Goal: Information Seeking & Learning: Learn about a topic

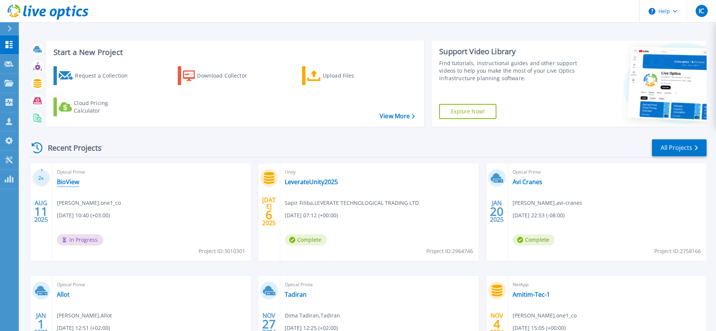
click at [72, 180] on link "BioView" at bounding box center [68, 182] width 22 height 8
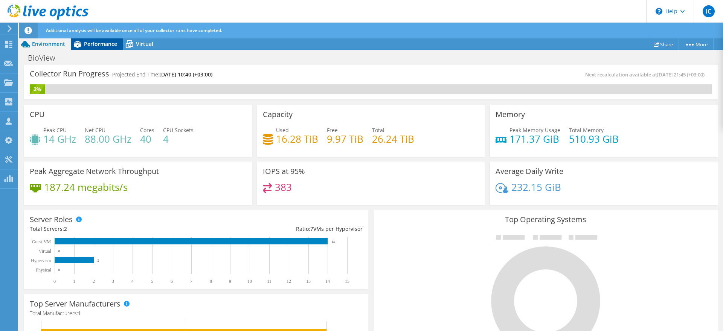
click at [81, 44] on icon at bounding box center [78, 44] width 8 height 7
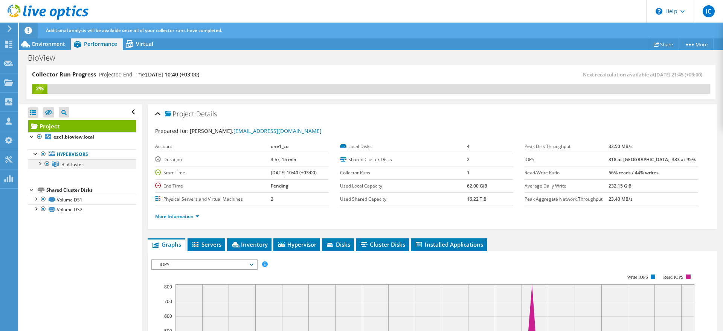
click at [41, 161] on div at bounding box center [40, 163] width 8 height 8
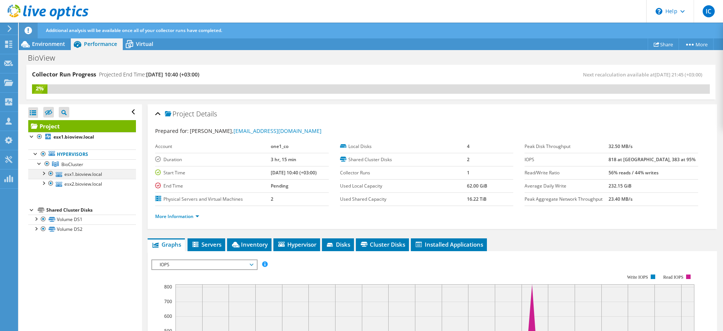
click at [43, 173] on div at bounding box center [44, 173] width 8 height 8
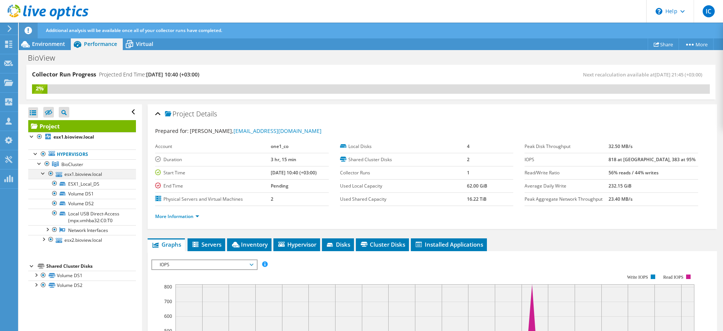
click at [43, 173] on div at bounding box center [44, 173] width 8 height 8
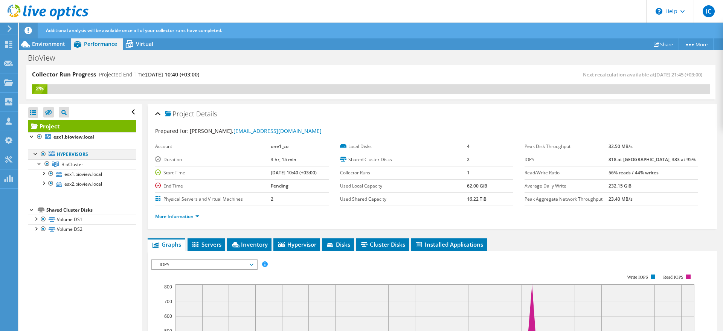
click at [36, 153] on div at bounding box center [36, 154] width 8 height 8
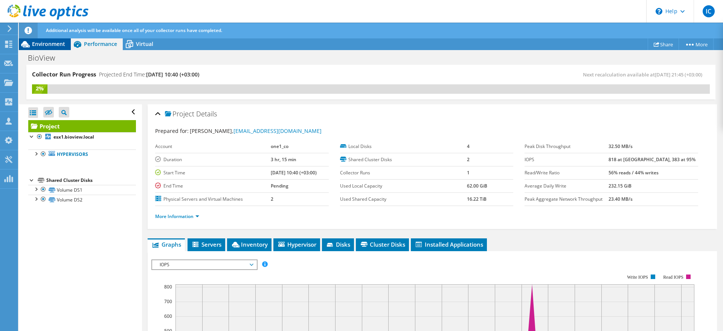
click at [40, 44] on span "Environment" at bounding box center [48, 43] width 33 height 7
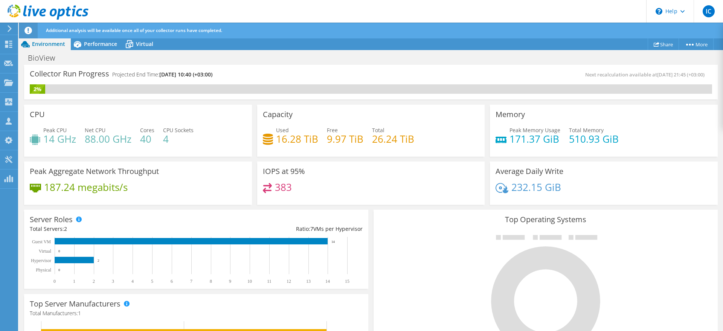
click at [291, 140] on h4 "16.28 TiB" at bounding box center [297, 139] width 42 height 8
click at [374, 138] on h4 "26.24 TiB" at bounding box center [393, 139] width 42 height 8
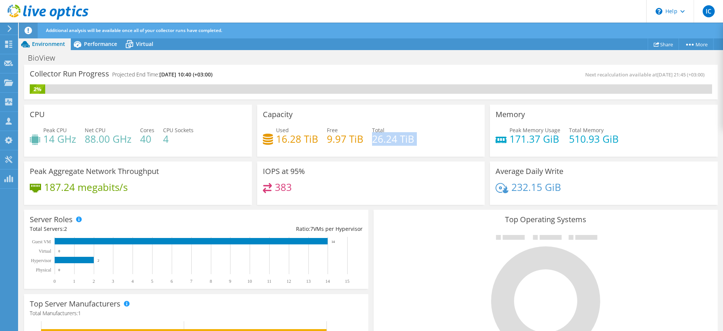
click at [374, 138] on h4 "26.24 TiB" at bounding box center [393, 139] width 42 height 8
click at [378, 141] on h4 "26.24 TiB" at bounding box center [393, 139] width 42 height 8
click at [378, 151] on div "Capacity Used 16.28 TiB Free 9.97 TiB Total 26.24 TiB" at bounding box center [371, 131] width 228 height 52
click at [99, 45] on span "Performance" at bounding box center [100, 43] width 33 height 7
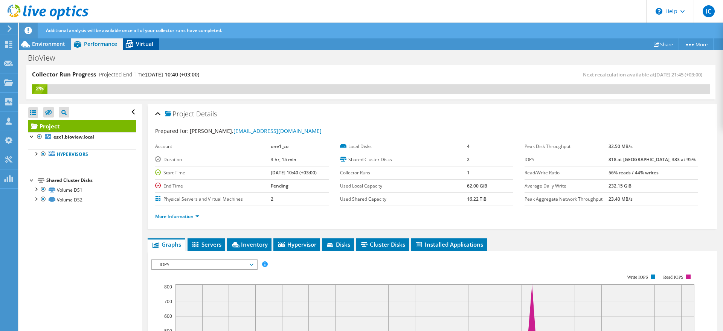
click at [140, 41] on span "Virtual" at bounding box center [144, 43] width 17 height 7
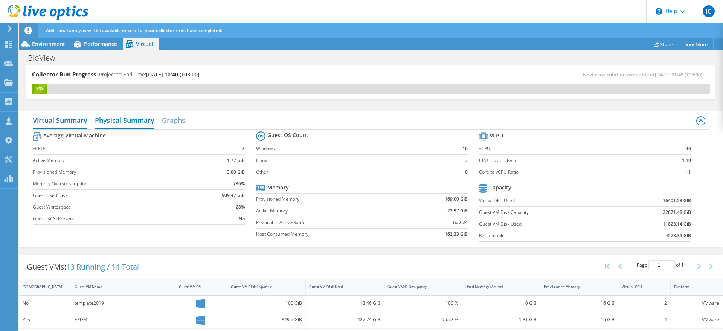
click at [122, 119] on h2 "Physical Summary" at bounding box center [125, 121] width 60 height 17
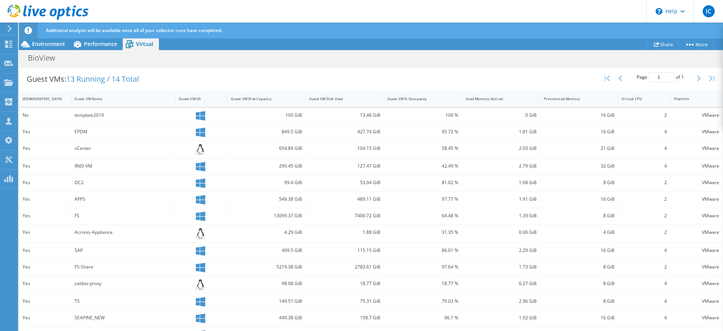
scroll to position [132, 0]
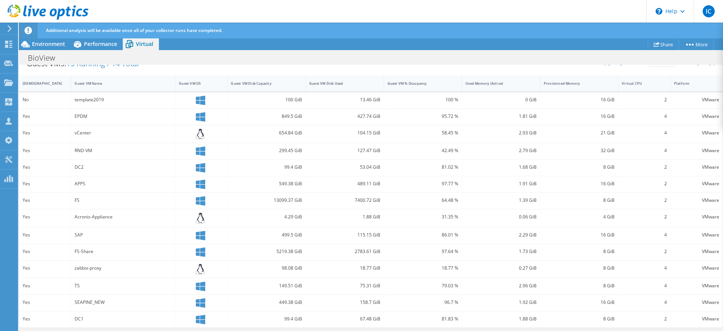
click at [285, 200] on div "13099.37 GiB" at bounding box center [266, 200] width 71 height 8
click at [362, 199] on div "7400.72 GiB" at bounding box center [344, 200] width 71 height 8
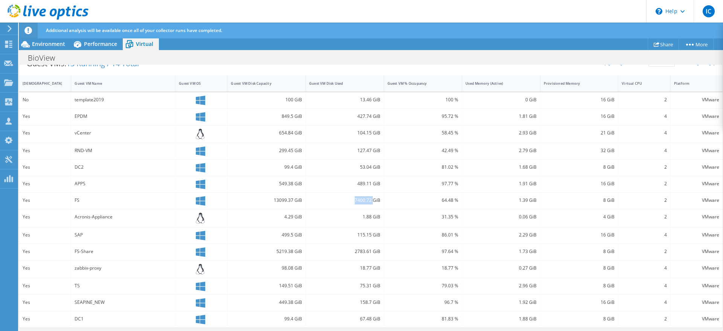
click at [362, 199] on div "7400.72 GiB" at bounding box center [344, 200] width 71 height 8
click at [277, 202] on div "13099.37 GiB" at bounding box center [266, 200] width 71 height 8
click at [286, 186] on div "549.38 GiB" at bounding box center [266, 184] width 71 height 8
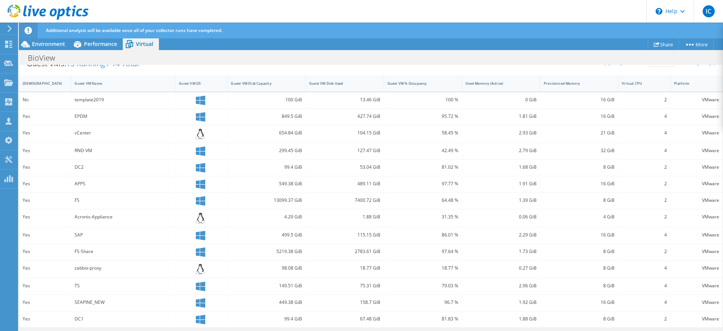
click at [280, 251] on div "5219.38 GiB" at bounding box center [266, 252] width 71 height 8
click at [356, 250] on div "2783.61 GiB" at bounding box center [344, 252] width 71 height 8
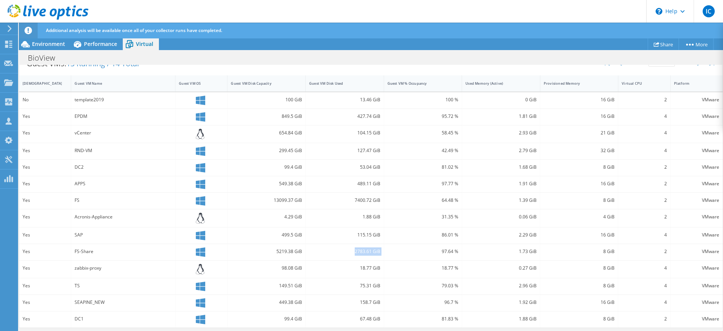
click at [356, 250] on div "2783.61 GiB" at bounding box center [344, 252] width 71 height 8
click at [358, 265] on div "18.77 GiB" at bounding box center [344, 268] width 71 height 8
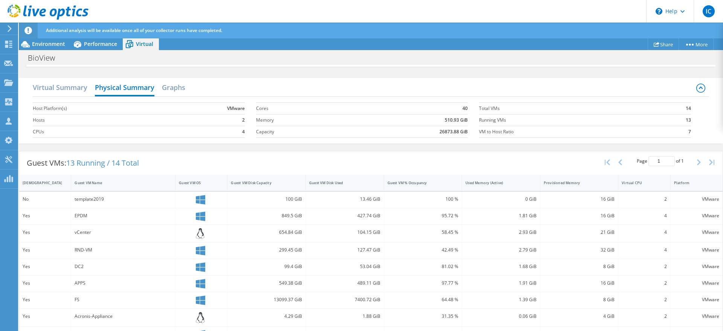
scroll to position [0, 0]
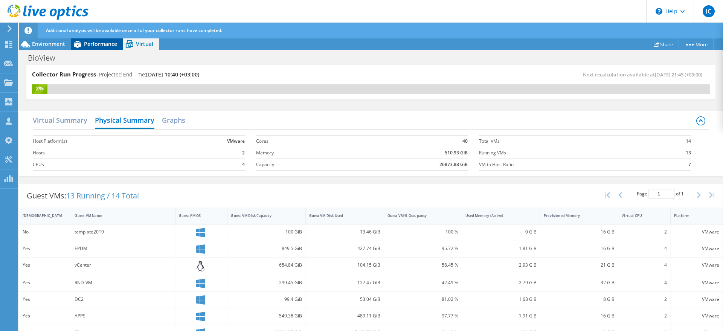
click at [113, 49] on div "Performance" at bounding box center [97, 44] width 52 height 12
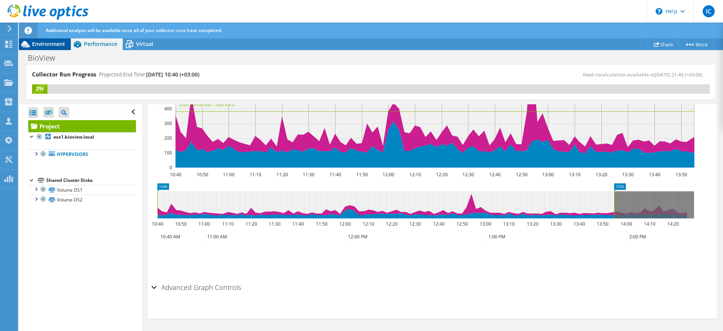
click at [50, 45] on span "Environment" at bounding box center [48, 43] width 33 height 7
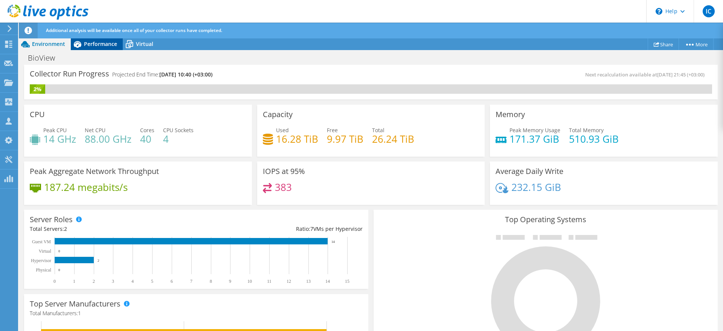
click at [92, 46] on span "Performance" at bounding box center [100, 43] width 33 height 7
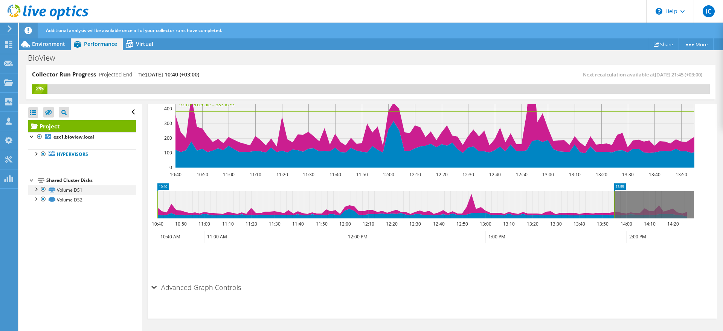
click at [36, 189] on div at bounding box center [36, 189] width 8 height 8
click at [38, 232] on div at bounding box center [36, 232] width 8 height 8
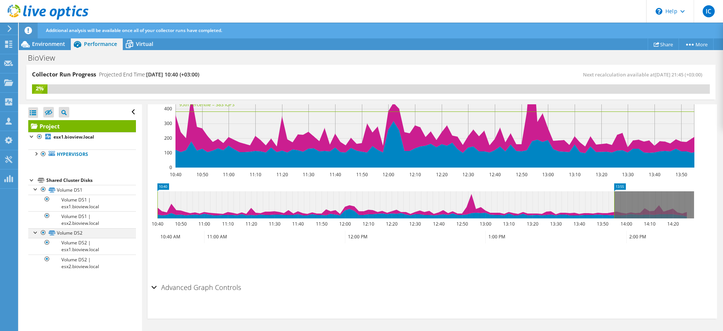
click at [38, 232] on div at bounding box center [36, 232] width 8 height 8
click at [36, 190] on div at bounding box center [36, 189] width 8 height 8
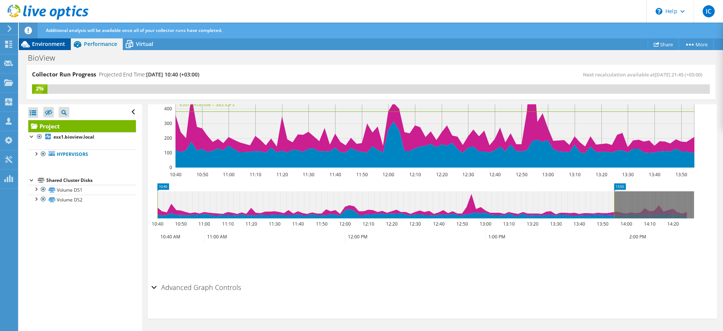
click at [61, 45] on span "Environment" at bounding box center [48, 43] width 33 height 7
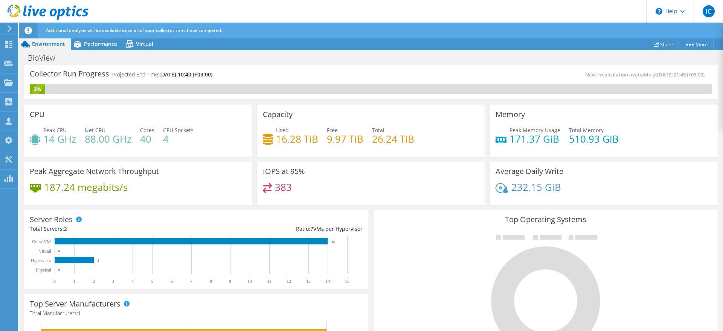
click at [335, 140] on h4 "9.97 TiB" at bounding box center [345, 139] width 37 height 8
click at [278, 140] on h4 "16.28 TiB" at bounding box center [297, 139] width 42 height 8
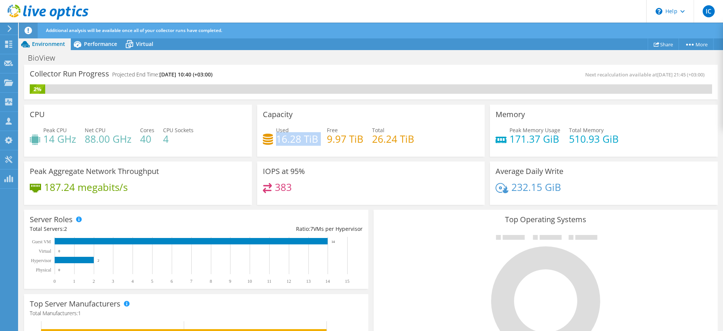
click at [278, 140] on h4 "16.28 TiB" at bounding box center [297, 139] width 42 height 8
click at [330, 139] on h4 "9.97 TiB" at bounding box center [345, 139] width 37 height 8
click at [359, 139] on h4 "9.97 TiB" at bounding box center [345, 139] width 37 height 8
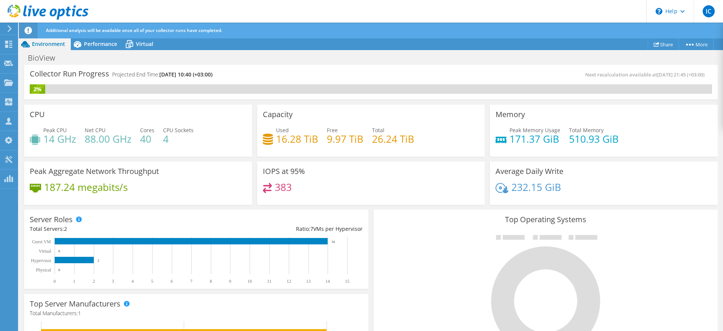
click at [373, 137] on h4 "26.24 TiB" at bounding box center [393, 139] width 42 height 8
click at [355, 136] on h4 "9.97 TiB" at bounding box center [345, 139] width 37 height 8
click at [102, 40] on span "Performance" at bounding box center [100, 43] width 33 height 7
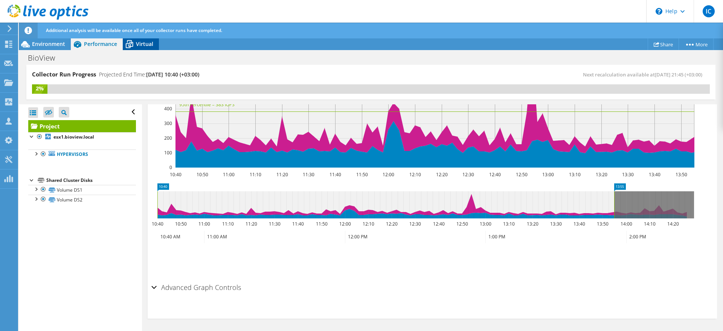
click at [139, 38] on div "Virtual" at bounding box center [141, 44] width 36 height 12
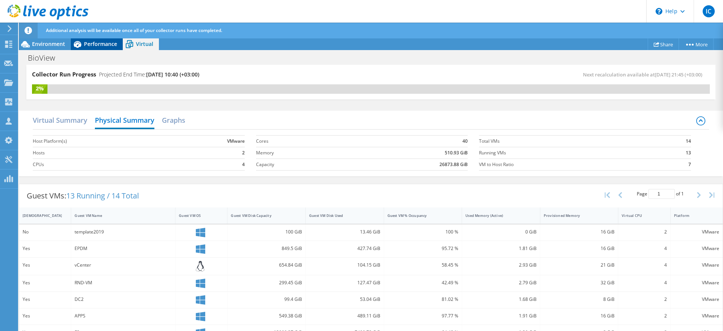
click at [91, 43] on span "Performance" at bounding box center [100, 43] width 33 height 7
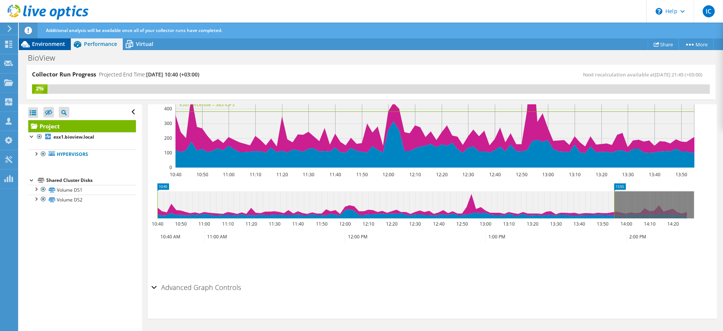
click at [49, 46] on span "Environment" at bounding box center [48, 43] width 33 height 7
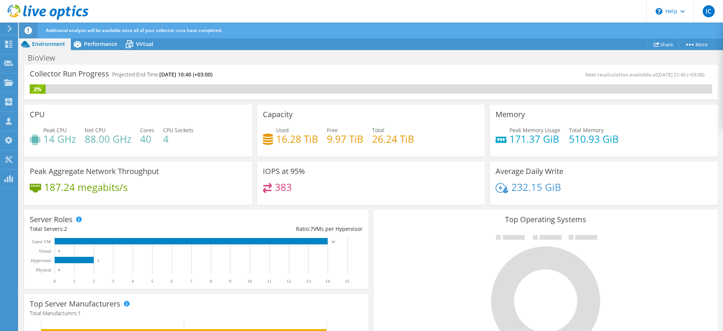
click at [87, 38] on div "Additional analysis will be available once all of your collector runs have comp…" at bounding box center [385, 31] width 682 height 16
click at [104, 38] on div "Performance" at bounding box center [97, 44] width 52 height 12
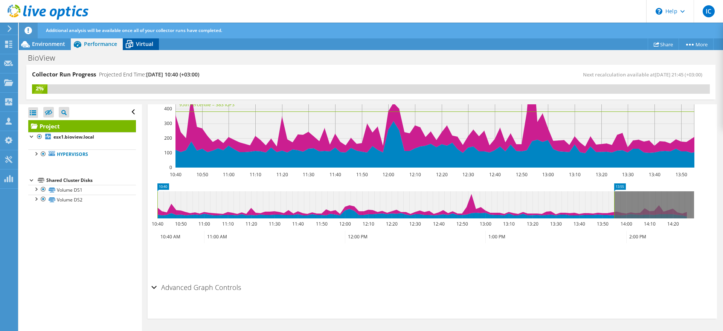
click at [145, 41] on span "Virtual" at bounding box center [144, 43] width 17 height 7
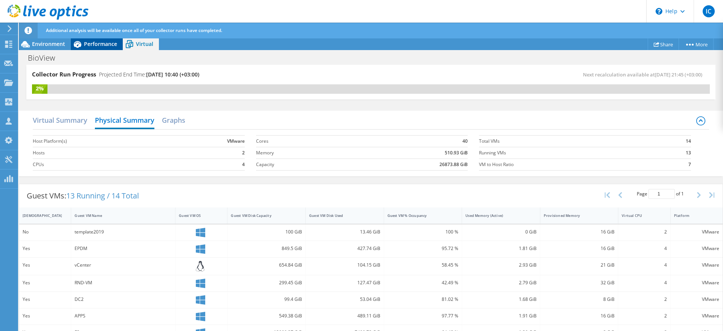
click at [107, 45] on span "Performance" at bounding box center [100, 43] width 33 height 7
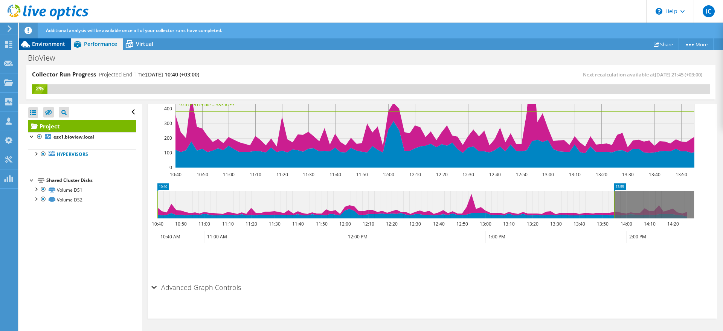
click at [60, 45] on span "Environment" at bounding box center [48, 43] width 33 height 7
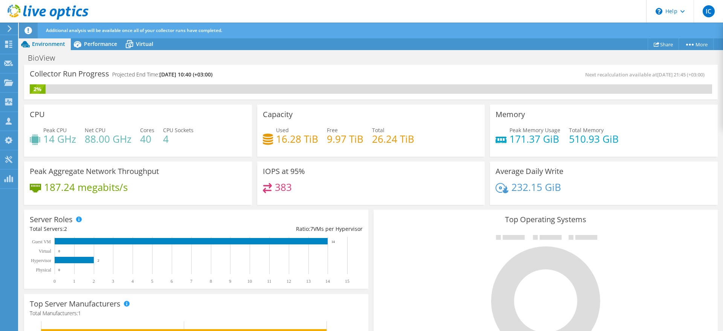
click at [342, 137] on h4 "9.97 TiB" at bounding box center [345, 139] width 37 height 8
click at [405, 138] on h4 "26.24 TiB" at bounding box center [393, 139] width 42 height 8
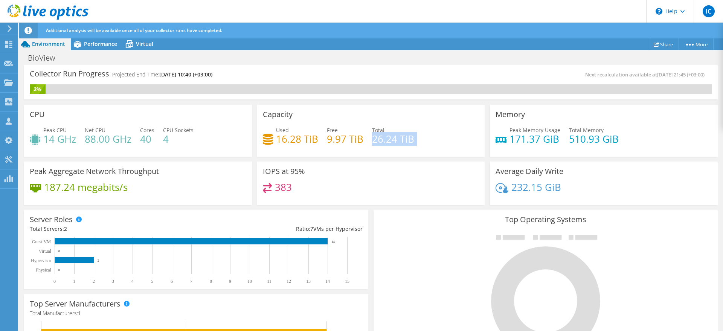
click at [405, 138] on h4 "26.24 TiB" at bounding box center [393, 139] width 42 height 8
click at [346, 143] on h4 "9.97 TiB" at bounding box center [345, 139] width 37 height 8
click at [346, 140] on h4 "9.97 TiB" at bounding box center [345, 139] width 37 height 8
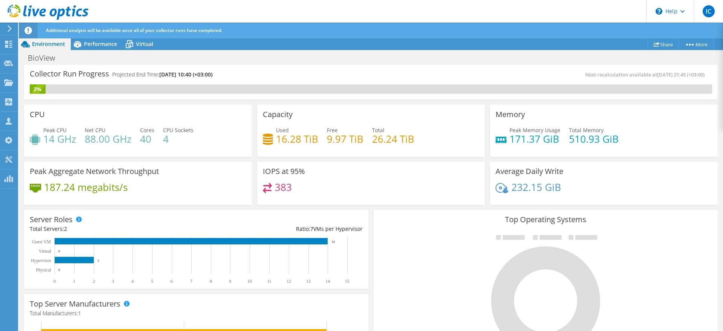
click at [382, 140] on h4 "26.24 TiB" at bounding box center [393, 139] width 42 height 8
click at [327, 139] on h4 "9.97 TiB" at bounding box center [345, 139] width 37 height 8
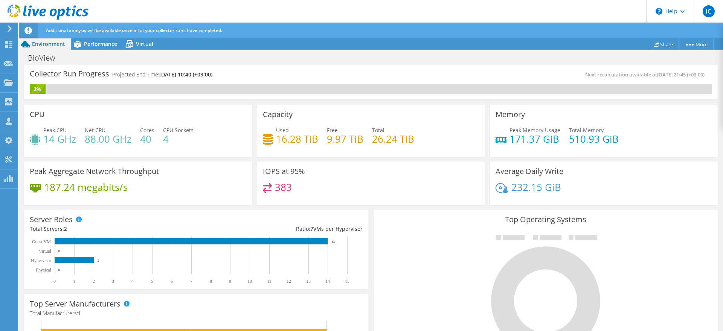
click at [350, 139] on h4 "9.97 TiB" at bounding box center [345, 139] width 37 height 8
click at [694, 40] on link "More" at bounding box center [696, 44] width 35 height 12
click at [548, 41] on div "Project Actions Project Actions Share More Project Details" at bounding box center [371, 44] width 705 height 12
click at [150, 43] on span "Virtual" at bounding box center [144, 43] width 17 height 7
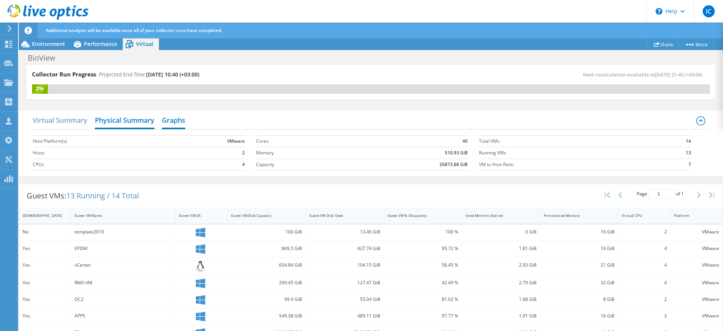
click at [180, 120] on h2 "Graphs" at bounding box center [173, 121] width 23 height 17
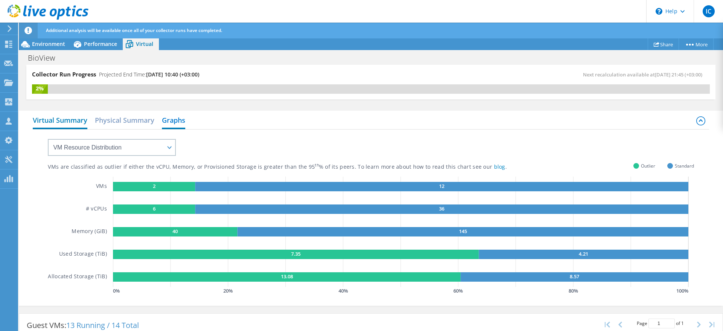
click at [63, 120] on h2 "Virtual Summary" at bounding box center [60, 121] width 55 height 17
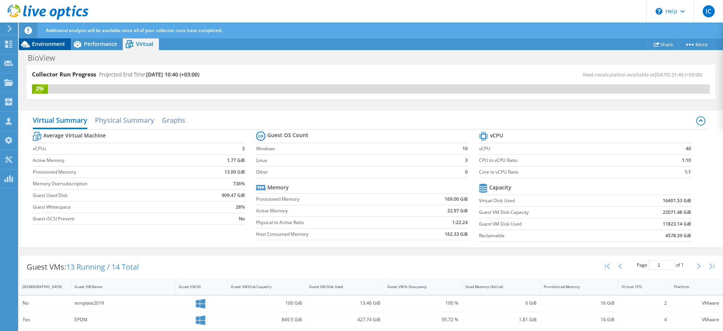
click at [46, 46] on span "Environment" at bounding box center [48, 43] width 33 height 7
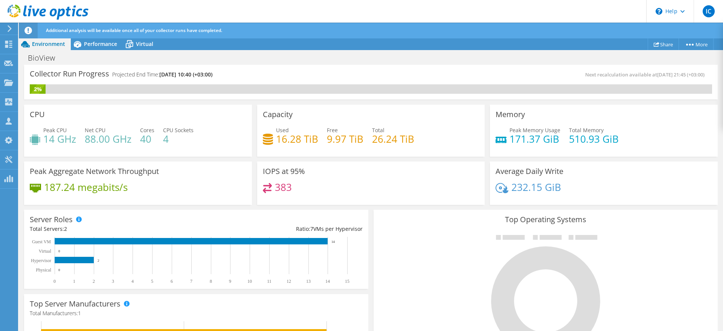
click at [90, 188] on h4 "187.24 megabits/s" at bounding box center [86, 187] width 84 height 8
click at [102, 159] on div "Peak Aggregate Network Throughput 187.24 megabits/s" at bounding box center [137, 182] width 233 height 46
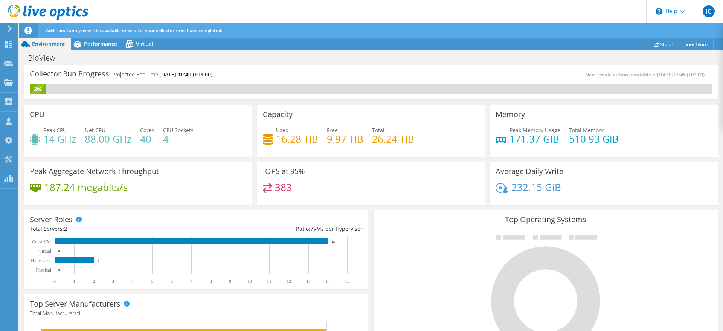
click at [92, 167] on h3 "Peak Aggregate Network Throughput" at bounding box center [94, 171] width 129 height 8
click at [275, 171] on h3 "IOPS at 95%" at bounding box center [284, 171] width 42 height 8
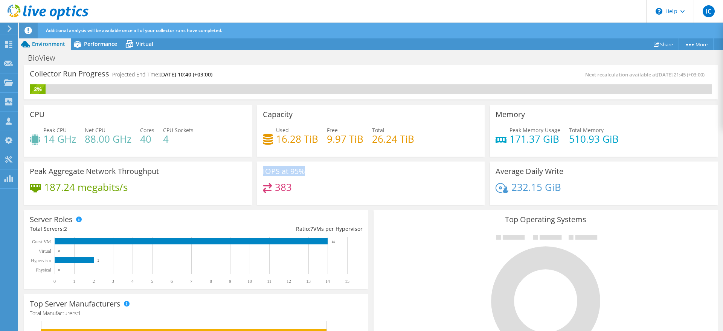
click at [275, 171] on h3 "IOPS at 95%" at bounding box center [284, 171] width 42 height 8
click at [292, 139] on h4 "16.28 TiB" at bounding box center [297, 139] width 42 height 8
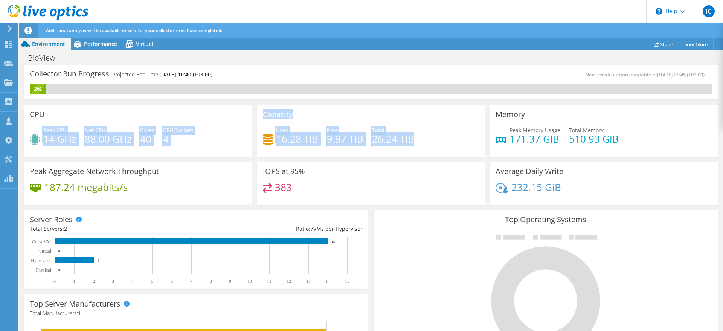
drag, startPoint x: 414, startPoint y: 137, endPoint x: 131, endPoint y: 137, distance: 282.6
click at [131, 120] on div "CPU Peak CPU 14 GHz Net CPU 88.00 GHz Cores 40 CPU Sockets 4 Capacity Used 16.2…" at bounding box center [370, 155] width 699 height 106
click at [131, 137] on h4 "88.00 GHz" at bounding box center [108, 139] width 47 height 8
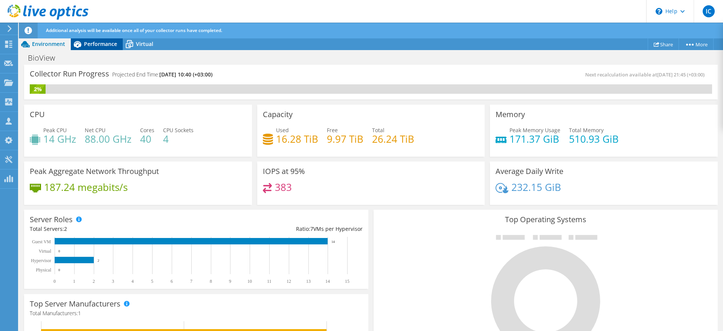
click at [98, 39] on div "Performance" at bounding box center [97, 44] width 52 height 12
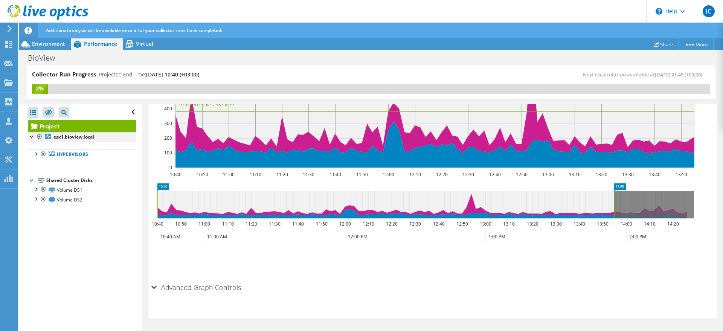
click at [33, 138] on div at bounding box center [32, 136] width 8 height 8
click at [35, 153] on div at bounding box center [36, 154] width 8 height 8
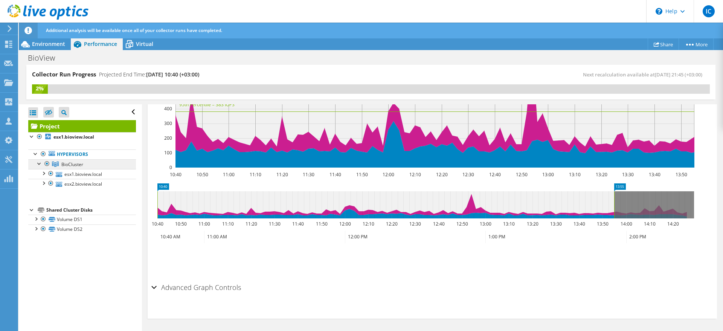
click at [63, 163] on span "BioCluster" at bounding box center [72, 164] width 22 height 6
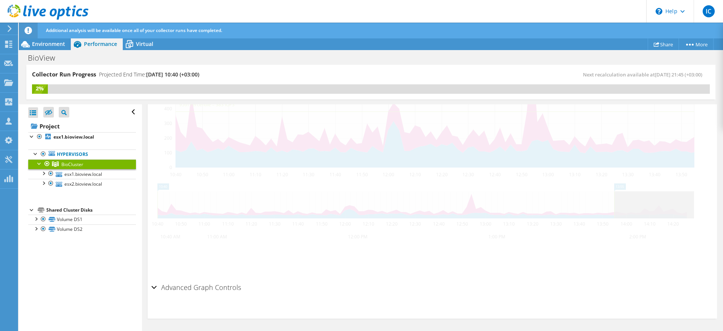
scroll to position [211, 0]
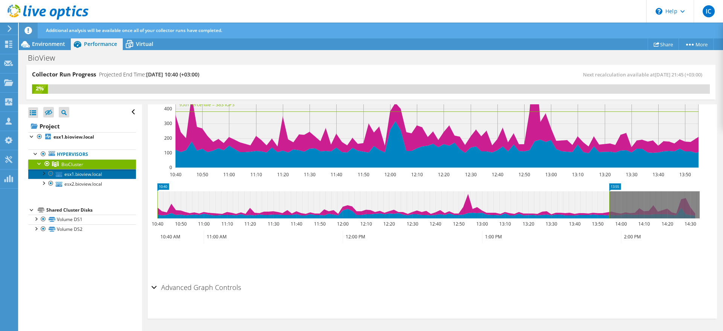
click at [66, 174] on link "esx1.bioview.local" at bounding box center [82, 174] width 108 height 10
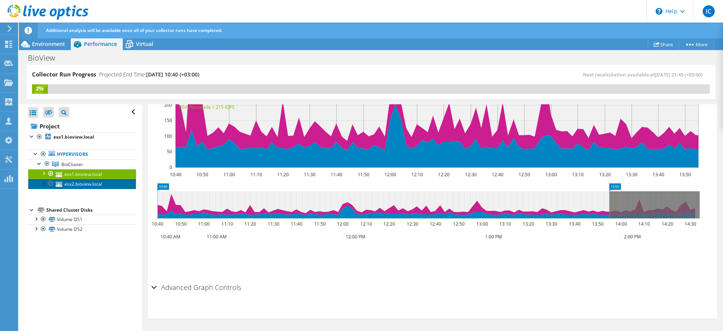
click at [72, 186] on link "esx2.bioview.local" at bounding box center [82, 184] width 108 height 10
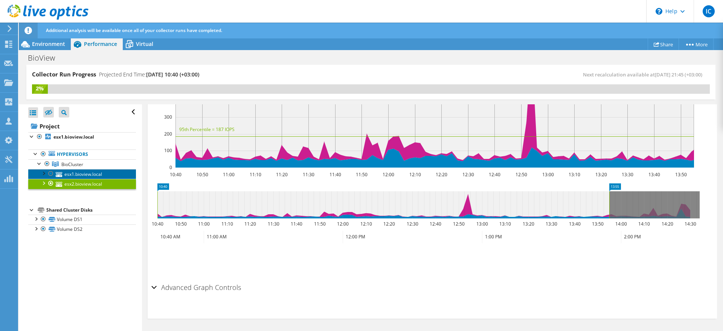
click at [77, 173] on link "esx1.bioview.local" at bounding box center [82, 174] width 108 height 10
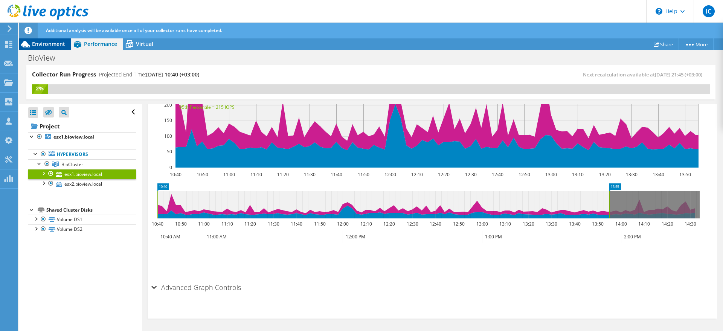
click at [45, 44] on span "Environment" at bounding box center [48, 43] width 33 height 7
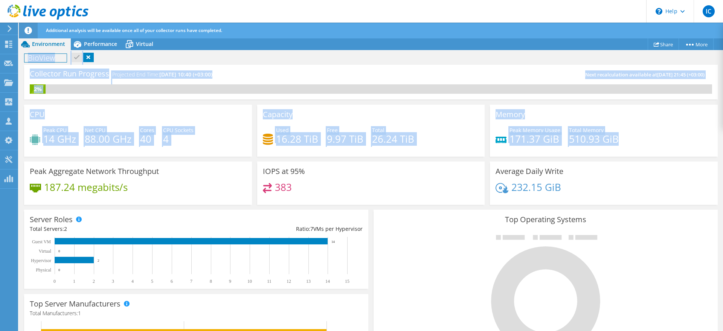
drag, startPoint x: 623, startPoint y: 135, endPoint x: 182, endPoint y: 29, distance: 453.3
click at [173, 29] on div "IC Partner Team Member [PERSON_NAME] [EMAIL_ADDRESS][DOMAIN_NAME] one1_co My Pr…" at bounding box center [361, 173] width 723 height 347
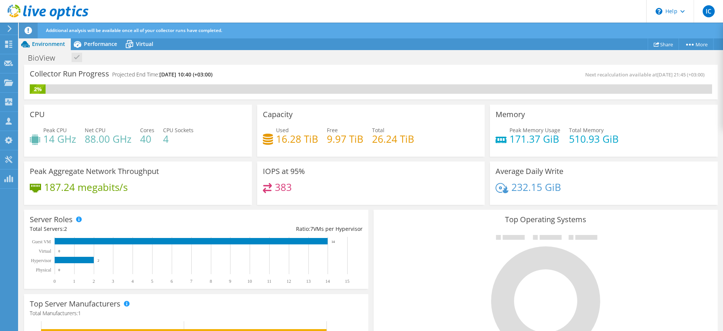
click at [186, 29] on span "Additional analysis will be available once all of your collector runs have comp…" at bounding box center [134, 30] width 176 height 6
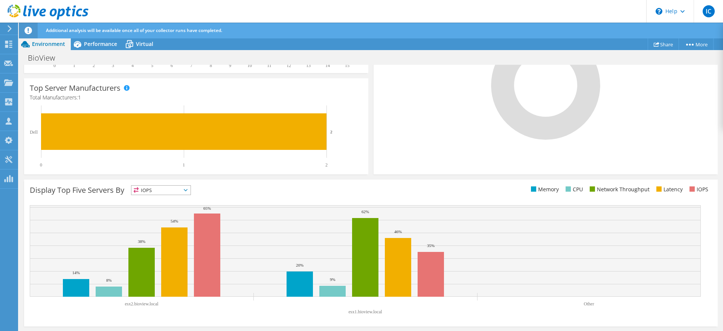
click at [151, 194] on span "IOPS" at bounding box center [161, 190] width 59 height 9
click at [151, 209] on li "Memory" at bounding box center [161, 210] width 59 height 11
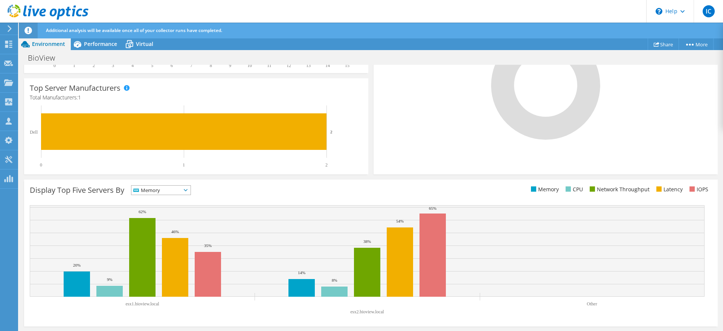
click at [165, 191] on span "Memory" at bounding box center [157, 190] width 50 height 9
click at [156, 216] on li "Memory" at bounding box center [161, 210] width 59 height 11
click at [159, 193] on span "Memory" at bounding box center [157, 190] width 50 height 9
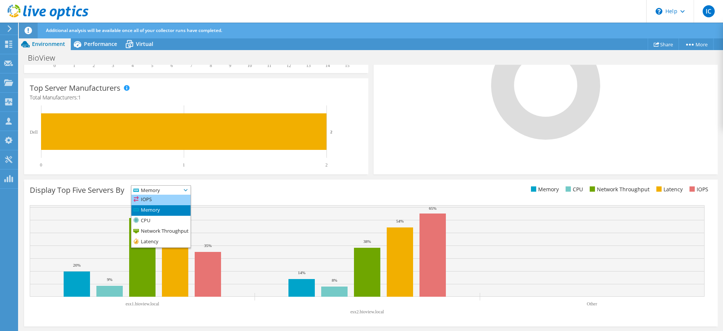
click at [153, 200] on li "IOPS" at bounding box center [161, 200] width 59 height 11
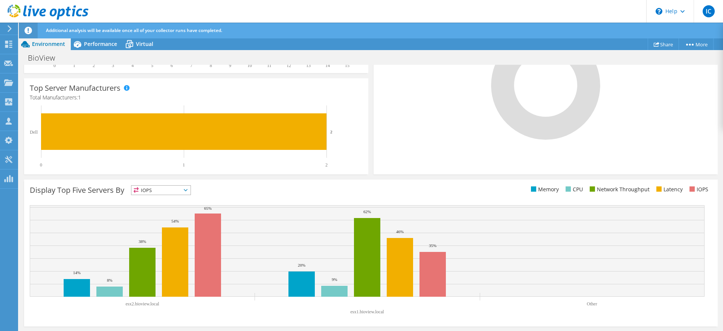
click at [312, 171] on div "Top Server Manufacturers Manufacturers are shown for physical servers and hyper…" at bounding box center [196, 126] width 344 height 96
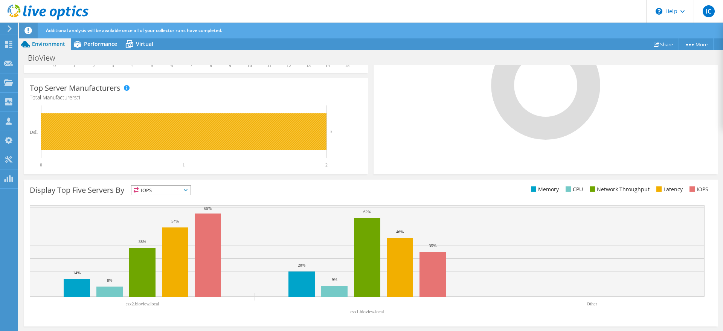
click at [252, 146] on rect at bounding box center [184, 131] width 286 height 37
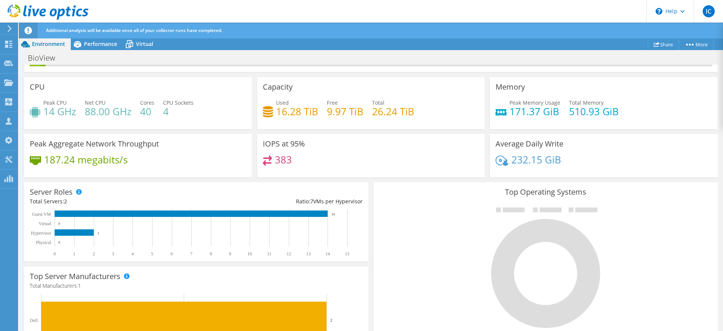
scroll to position [0, 0]
drag, startPoint x: 284, startPoint y: 199, endPoint x: 362, endPoint y: 200, distance: 78.0
click at [362, 200] on div "Server Roles Physical Servers represent bare metal servers that were targets of…" at bounding box center [196, 221] width 344 height 79
click at [314, 197] on div "Ratio: 7 VMs per Hypervisor" at bounding box center [279, 201] width 167 height 8
drag, startPoint x: 285, startPoint y: 204, endPoint x: 364, endPoint y: 200, distance: 78.8
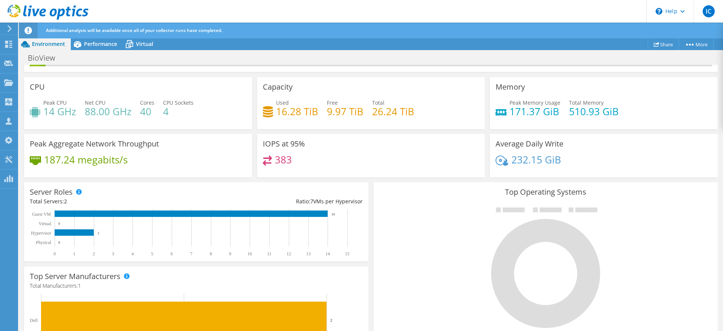
click at [364, 200] on div "Server Roles Physical Servers represent bare metal servers that were targets of…" at bounding box center [196, 221] width 344 height 79
click at [341, 200] on div "Ratio: 7 VMs per Hypervisor" at bounding box center [279, 201] width 167 height 8
drag, startPoint x: 289, startPoint y: 202, endPoint x: 363, endPoint y: 198, distance: 73.2
click at [363, 198] on div "Server Roles Physical Servers represent bare metal servers that were targets of…" at bounding box center [196, 221] width 344 height 79
click at [321, 199] on div "Ratio: 7 VMs per Hypervisor" at bounding box center [279, 201] width 167 height 8
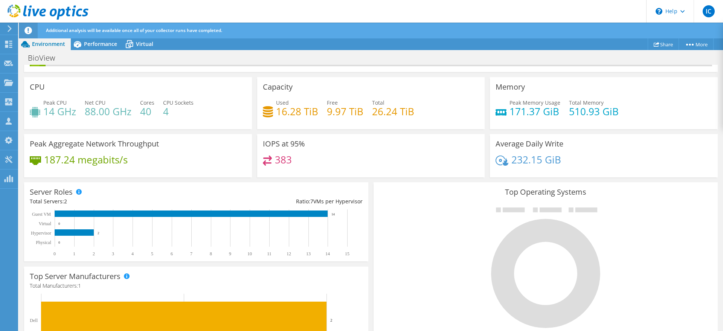
drag, startPoint x: 292, startPoint y: 201, endPoint x: 359, endPoint y: 202, distance: 67.1
click at [359, 202] on div "Server Roles Physical Servers represent bare metal servers that were targets of…" at bounding box center [196, 221] width 344 height 79
click at [350, 202] on div "Ratio: 7 VMs per Hypervisor" at bounding box center [279, 201] width 167 height 8
click at [102, 41] on span "Performance" at bounding box center [100, 43] width 33 height 7
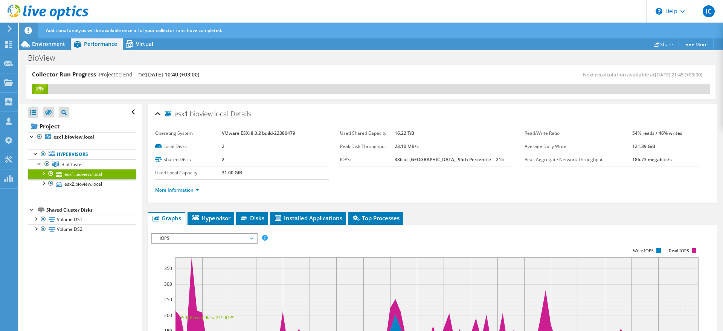
click at [457, 160] on b "386 at [GEOGRAPHIC_DATA], 95th Percentile = 215" at bounding box center [449, 159] width 109 height 6
click at [544, 158] on label "Peak Aggregate Network Throughput" at bounding box center [579, 160] width 108 height 8
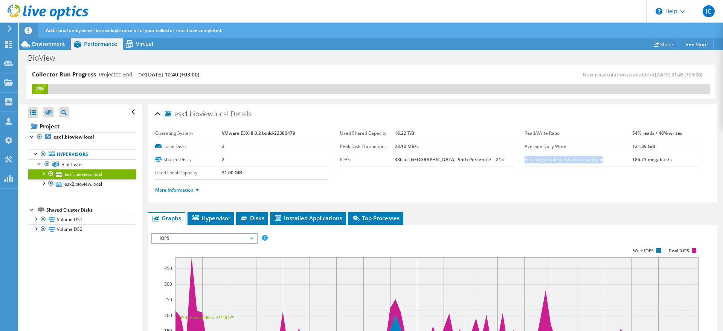
click at [544, 158] on label "Peak Aggregate Network Throughput" at bounding box center [579, 160] width 108 height 8
click at [554, 147] on label "Average Daily Write" at bounding box center [579, 147] width 108 height 8
click at [550, 135] on label "Read/Write Ratio" at bounding box center [579, 134] width 108 height 8
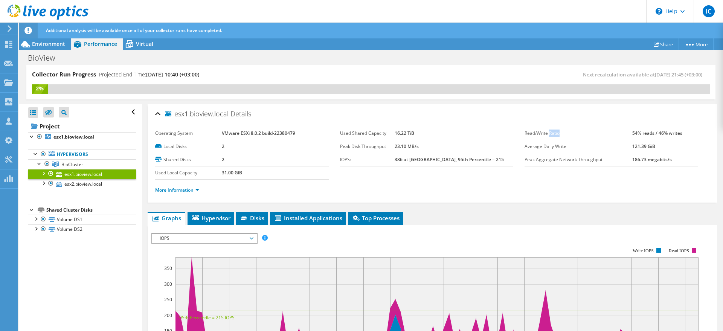
click at [550, 135] on label "Read/Write Ratio" at bounding box center [579, 134] width 108 height 8
click at [541, 141] on td "Average Daily Write" at bounding box center [579, 146] width 108 height 13
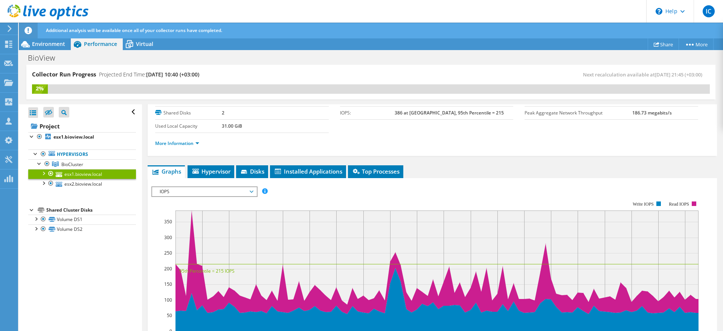
scroll to position [22, 0]
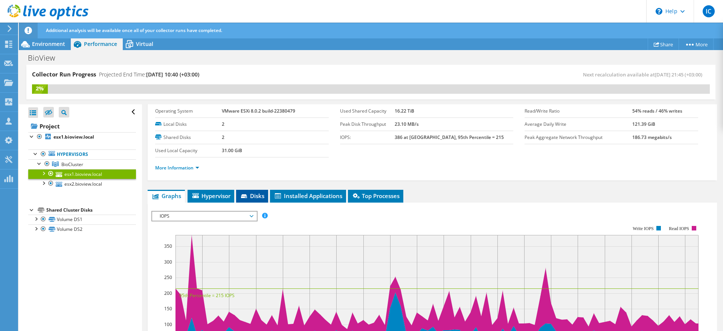
click at [258, 191] on li "Disks" at bounding box center [252, 196] width 32 height 13
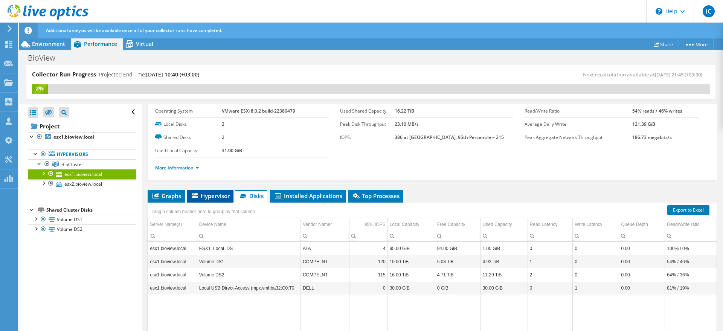
click at [208, 196] on span "Hypervisor" at bounding box center [210, 196] width 39 height 8
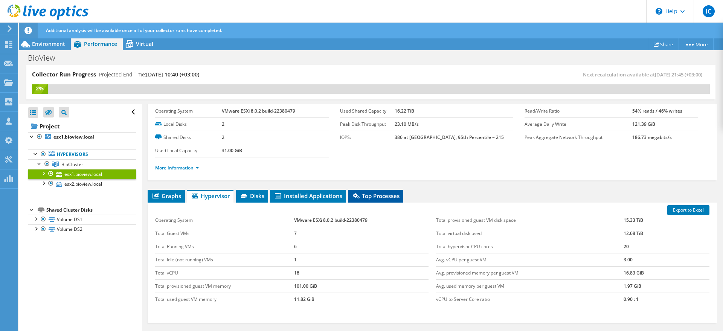
click at [373, 192] on span "Top Processes" at bounding box center [376, 196] width 48 height 8
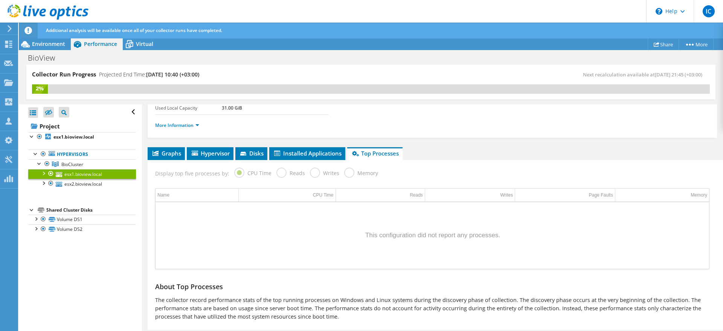
scroll to position [82, 0]
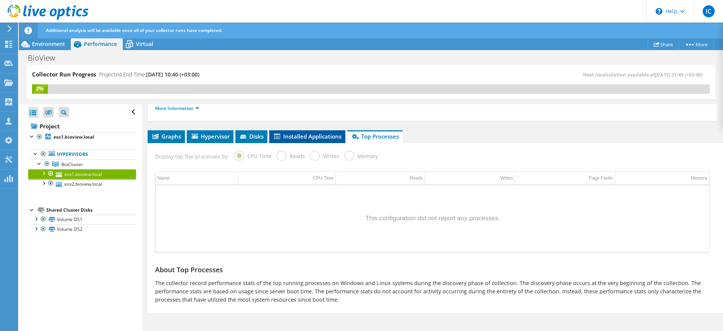
click at [311, 139] on span "Installed Applications" at bounding box center [307, 137] width 69 height 8
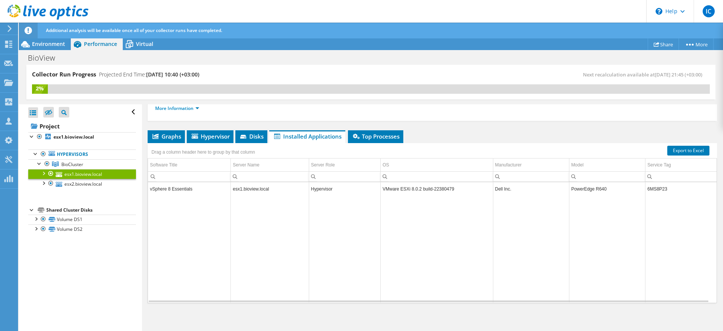
click at [398, 191] on td "VMware ESXi 8.0.2 build-22380479" at bounding box center [437, 188] width 113 height 13
click at [337, 185] on td "Hypervisor" at bounding box center [345, 188] width 72 height 13
click at [584, 185] on td "PowerEdge R640" at bounding box center [607, 188] width 76 height 13
click at [257, 138] on span "Disks" at bounding box center [251, 137] width 24 height 8
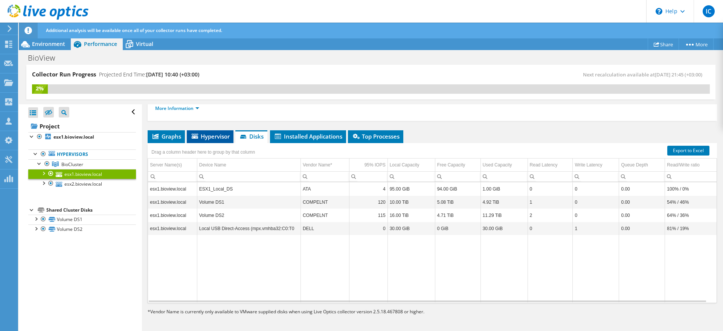
click at [214, 136] on span "Hypervisor" at bounding box center [210, 137] width 39 height 8
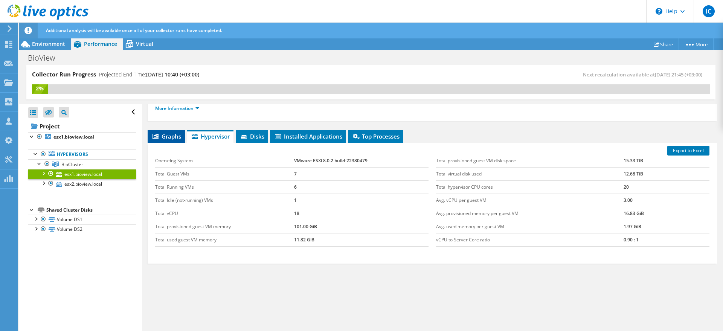
click at [164, 135] on span "Graphs" at bounding box center [166, 137] width 30 height 8
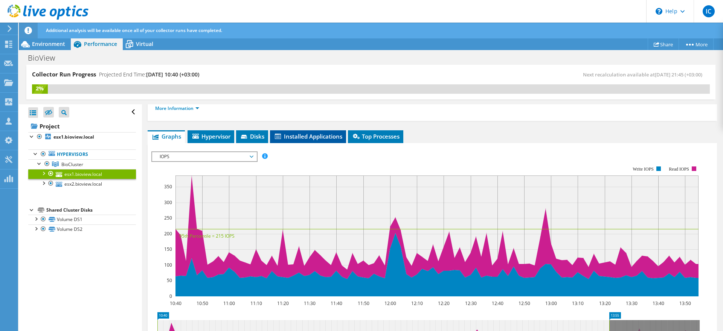
scroll to position [0, 0]
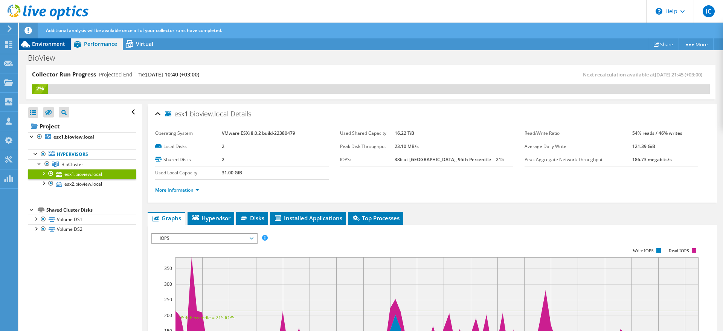
click at [42, 42] on span "Environment" at bounding box center [48, 43] width 33 height 7
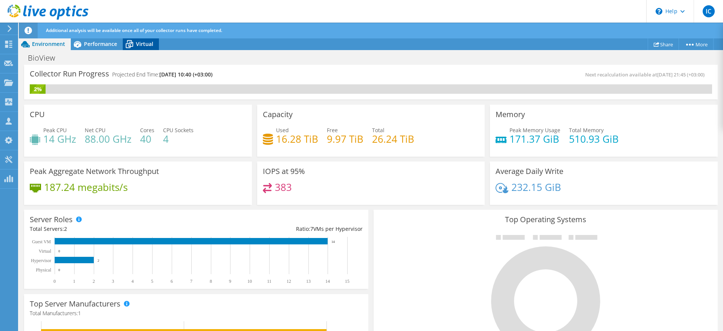
click at [141, 46] on span "Virtual" at bounding box center [144, 43] width 17 height 7
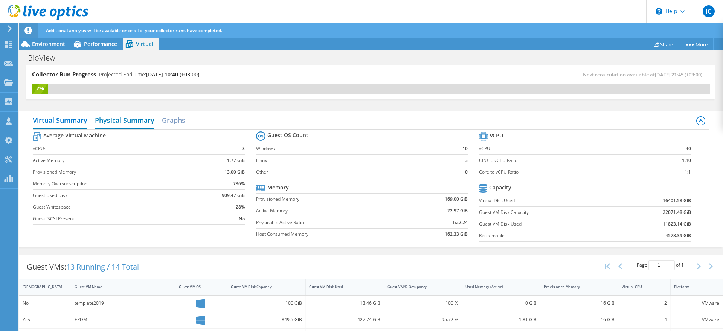
click at [136, 122] on h2 "Physical Summary" at bounding box center [125, 121] width 60 height 17
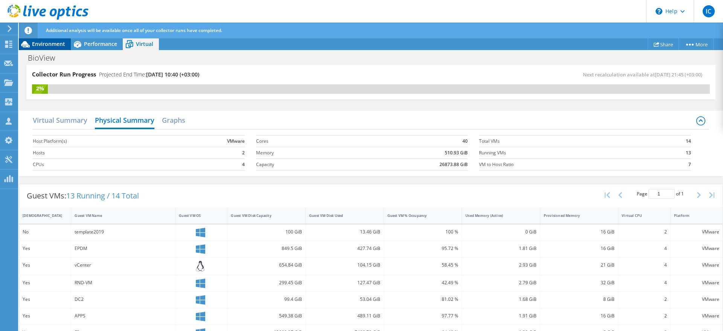
click at [35, 42] on span "Environment" at bounding box center [48, 43] width 33 height 7
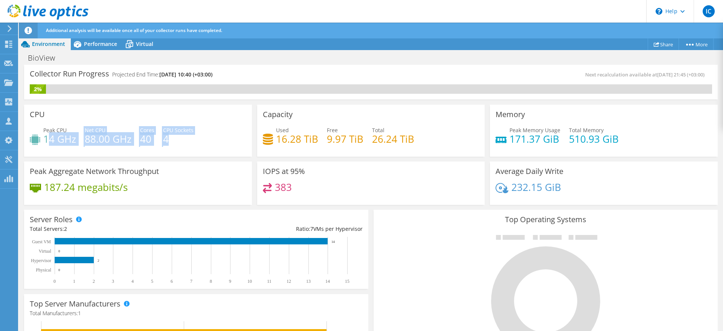
drag, startPoint x: 47, startPoint y: 138, endPoint x: 186, endPoint y: 138, distance: 139.4
click at [186, 138] on div "Peak CPU 14 GHz Net CPU 88.00 GHz Cores 40 CPU Sockets 4" at bounding box center [138, 138] width 217 height 24
click at [186, 138] on h4 "4" at bounding box center [178, 139] width 31 height 8
click at [281, 188] on h4 "383" at bounding box center [283, 187] width 17 height 8
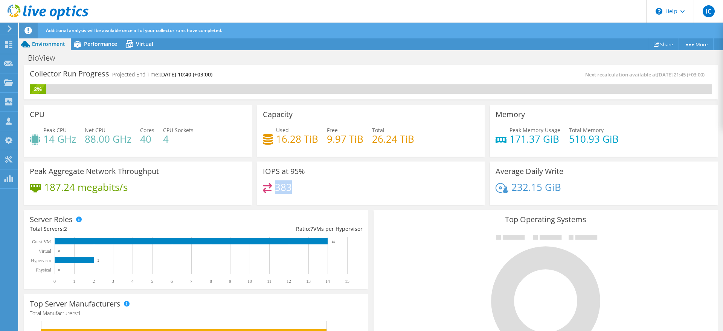
click at [281, 188] on h4 "383" at bounding box center [283, 187] width 17 height 8
click at [281, 174] on h3 "IOPS at 95%" at bounding box center [284, 171] width 42 height 8
click at [281, 173] on h3 "IOPS at 95%" at bounding box center [284, 171] width 42 height 8
click at [275, 189] on h4 "383" at bounding box center [283, 187] width 17 height 8
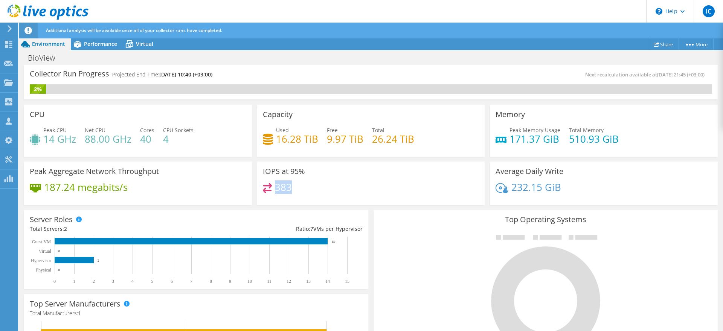
click at [275, 189] on h4 "383" at bounding box center [283, 187] width 17 height 8
click at [522, 167] on h3 "Average Daily Write" at bounding box center [530, 171] width 68 height 8
click at [523, 143] on h4 "171.37 GiB" at bounding box center [535, 139] width 51 height 8
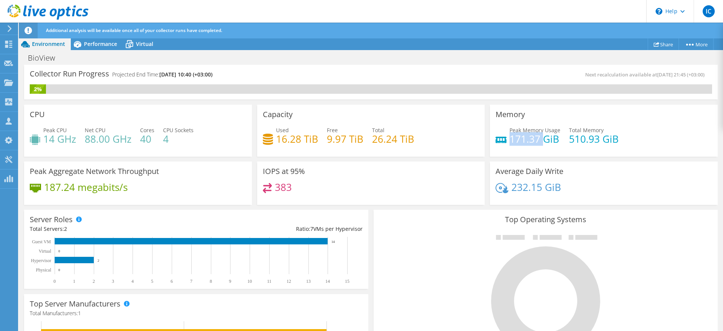
click at [523, 143] on h4 "171.37 GiB" at bounding box center [535, 139] width 51 height 8
click at [525, 135] on h4 "171.37 GiB" at bounding box center [535, 139] width 51 height 8
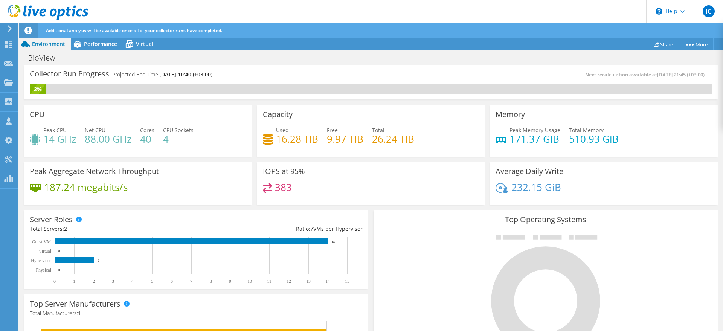
click at [525, 129] on span "Peak Memory Usage" at bounding box center [535, 130] width 51 height 7
click at [510, 113] on h3 "Memory" at bounding box center [510, 114] width 29 height 8
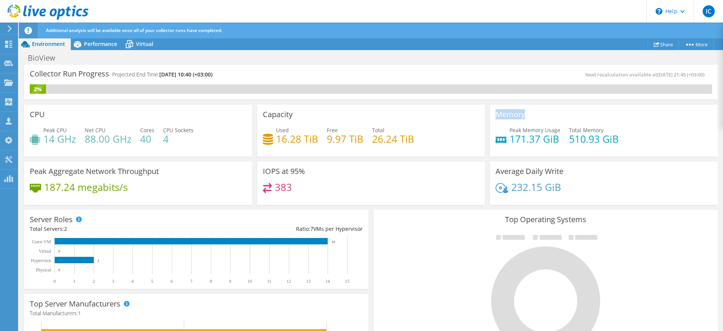
click at [510, 113] on h3 "Memory" at bounding box center [510, 114] width 29 height 8
click at [523, 135] on h4 "171.37 GiB" at bounding box center [535, 139] width 51 height 8
click at [528, 129] on span "Peak Memory Usage" at bounding box center [535, 130] width 51 height 7
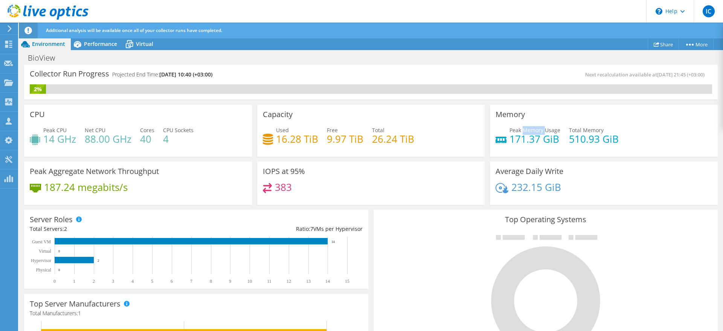
click at [528, 129] on span "Peak Memory Usage" at bounding box center [535, 130] width 51 height 7
click at [574, 128] on span "Total Memory" at bounding box center [586, 130] width 35 height 7
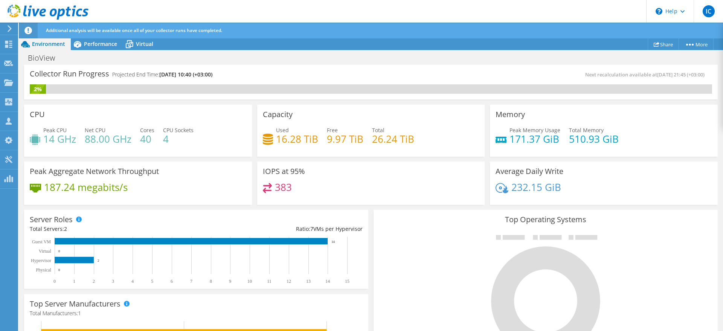
click at [575, 138] on h4 "510.93 GiB" at bounding box center [594, 139] width 50 height 8
click at [513, 191] on h4 "232.15 GiB" at bounding box center [537, 187] width 50 height 8
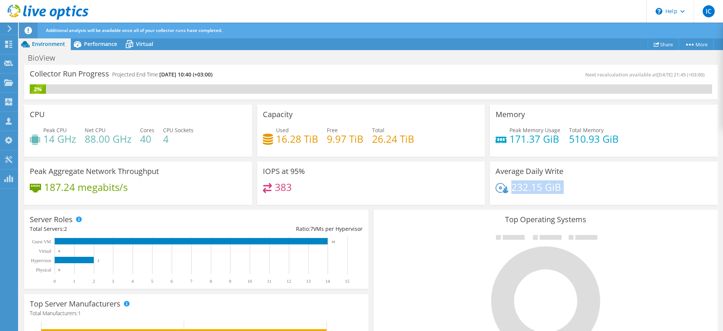
click at [513, 191] on h4 "232.15 GiB" at bounding box center [537, 187] width 50 height 8
click at [520, 175] on h3 "Average Daily Write" at bounding box center [530, 171] width 68 height 8
click at [522, 169] on h3 "Average Daily Write" at bounding box center [530, 171] width 68 height 8
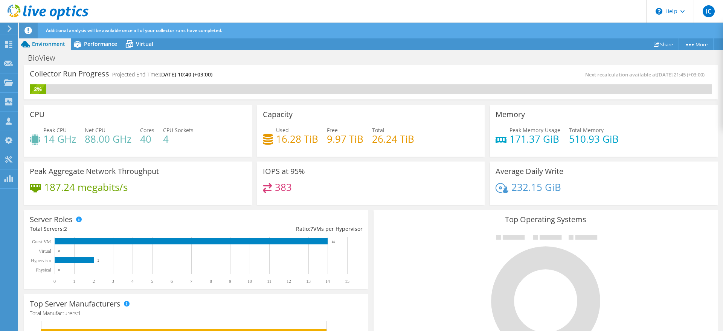
click at [258, 171] on div "IOPS at 95% 383" at bounding box center [371, 184] width 228 height 44
